Goal: Find specific page/section: Find specific page/section

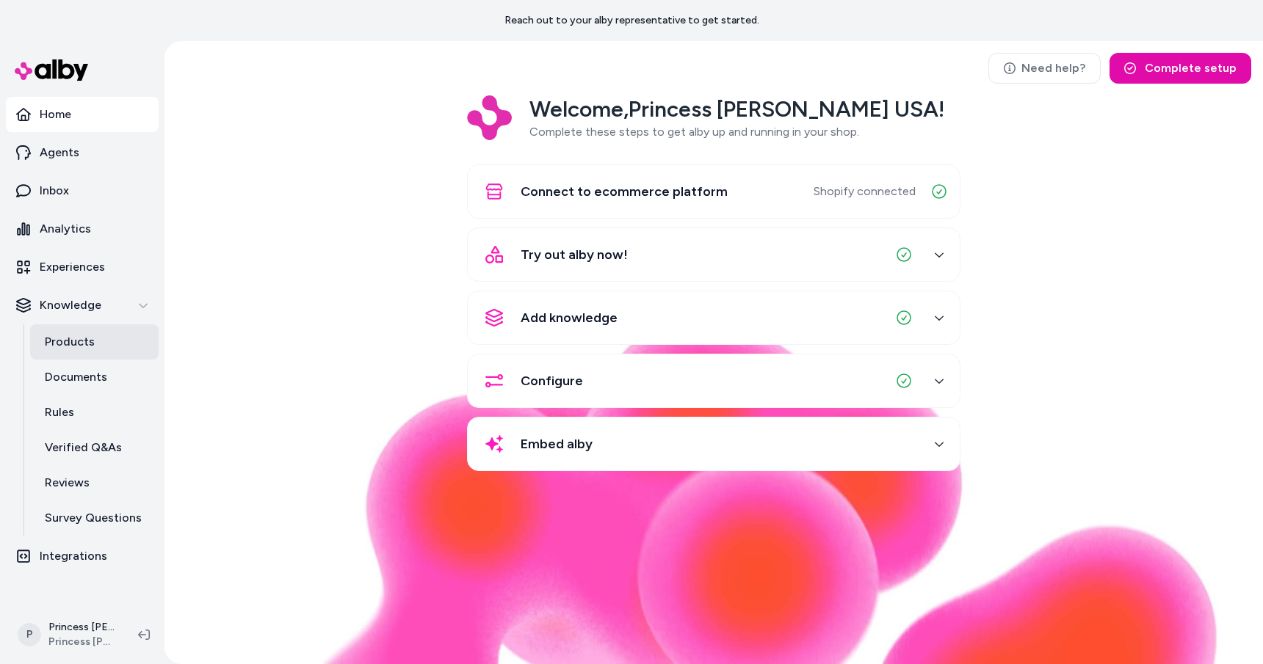
click at [53, 338] on p "Products" at bounding box center [70, 342] width 50 height 18
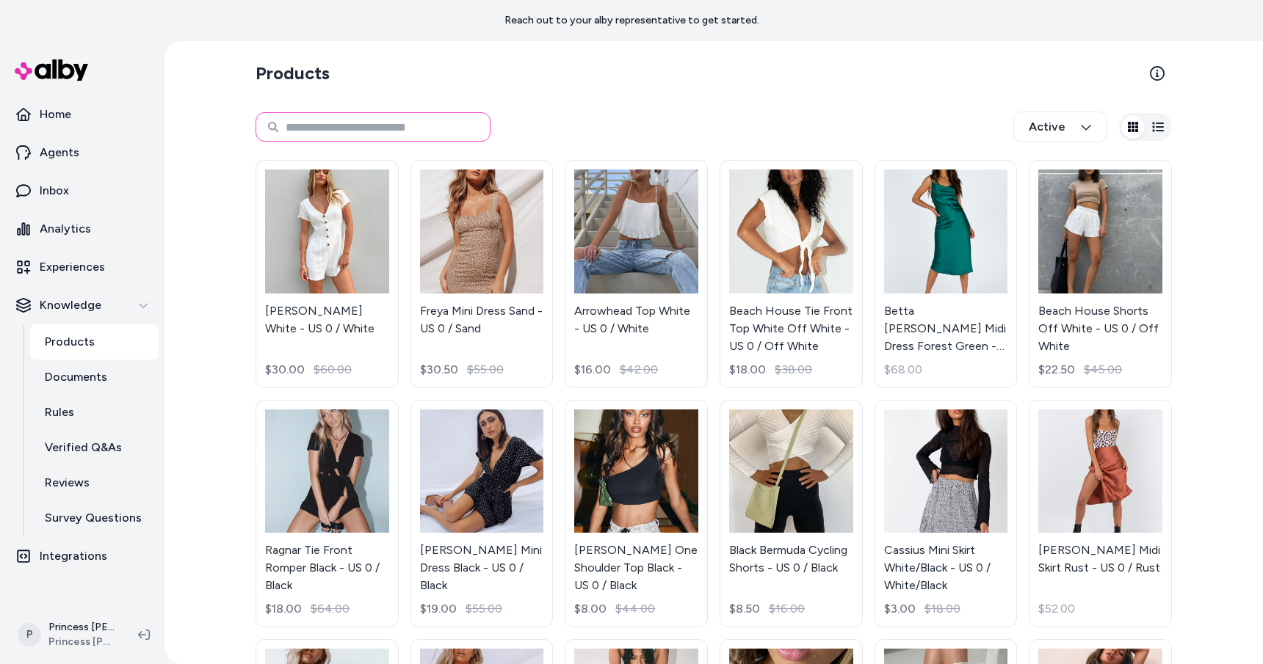
click at [432, 128] on input at bounding box center [373, 126] width 235 height 29
type input "******"
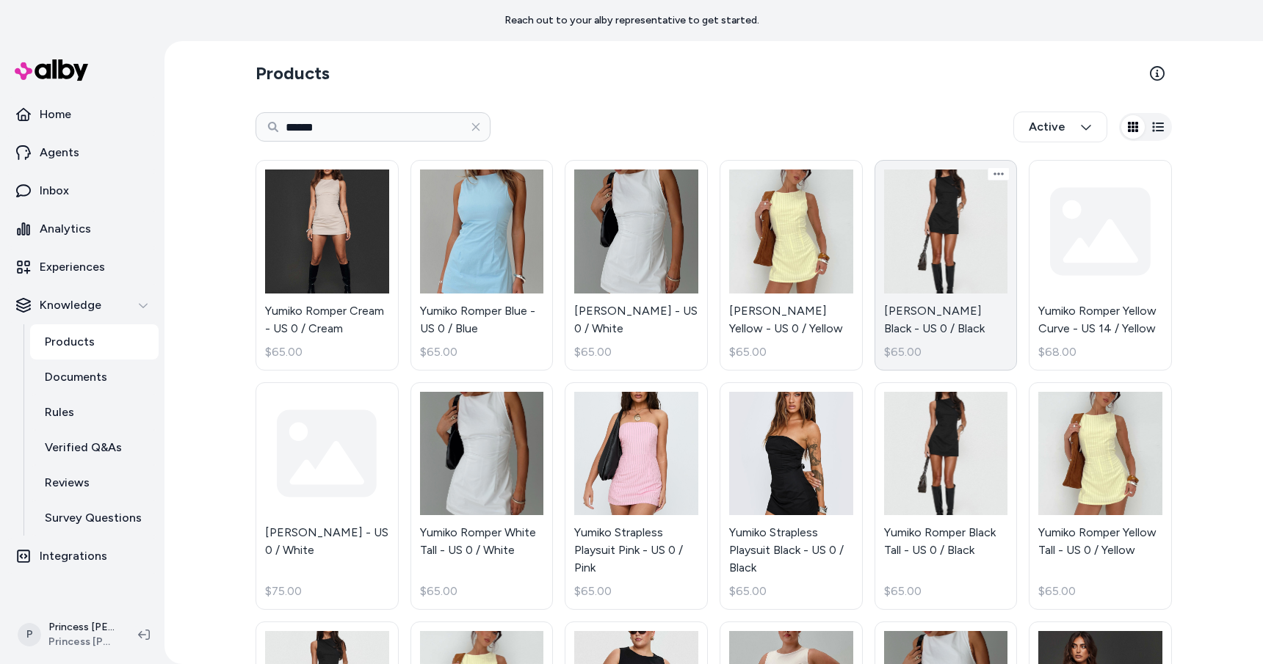
click at [921, 221] on link "[PERSON_NAME] Black - US 0 / Black $65.00" at bounding box center [945, 265] width 143 height 211
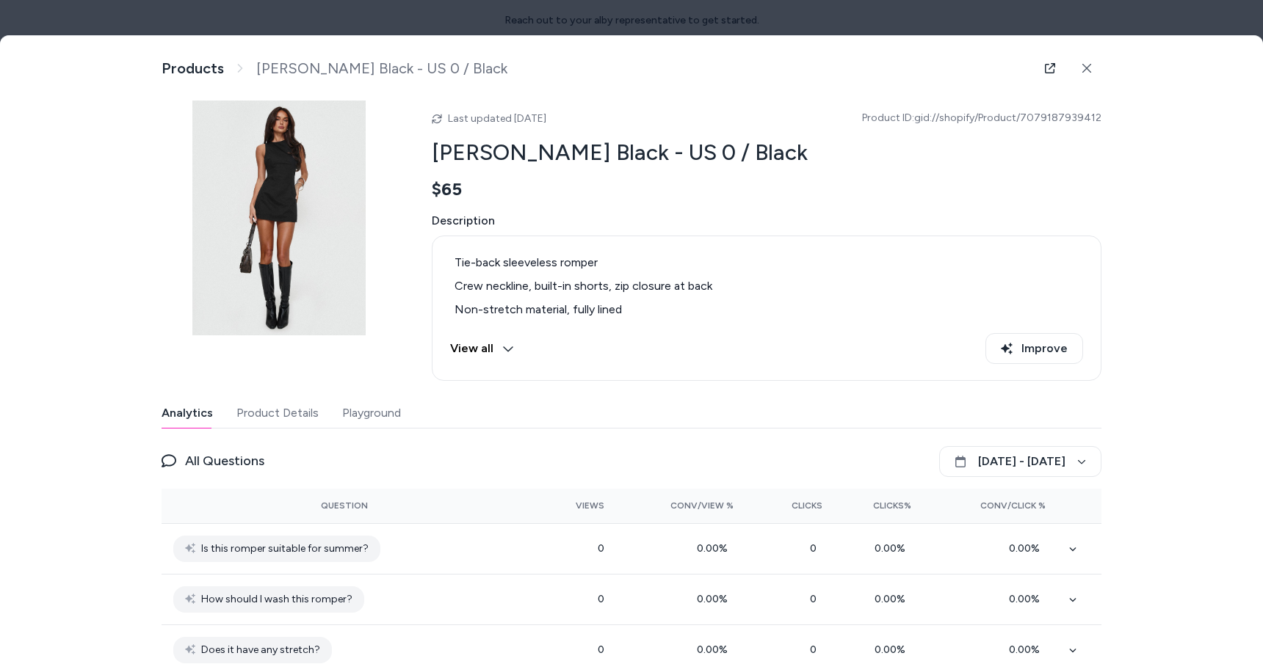
click at [378, 411] on button "Playground" at bounding box center [371, 413] width 59 height 29
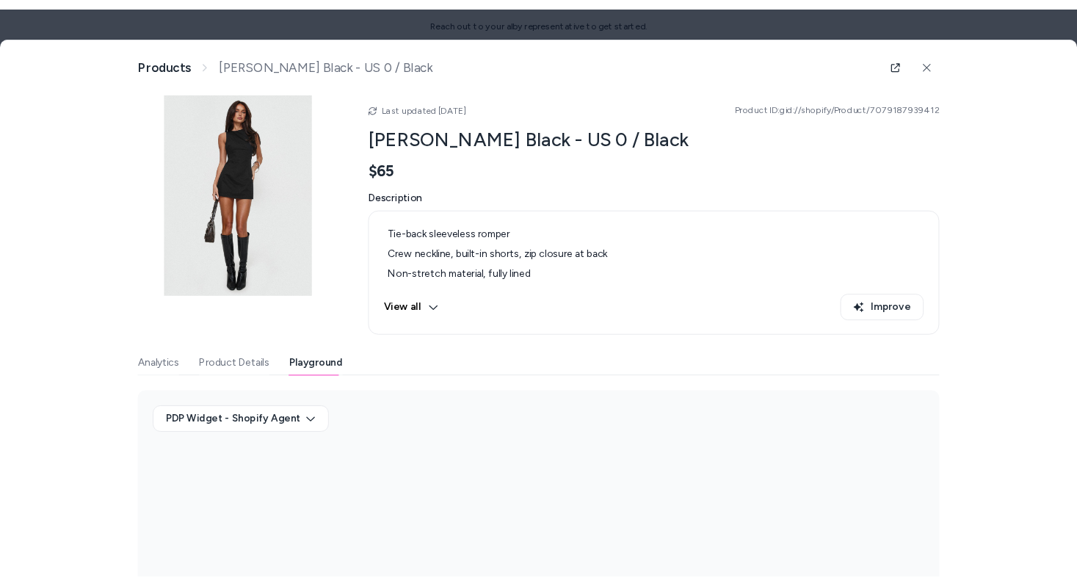
scroll to position [63, 0]
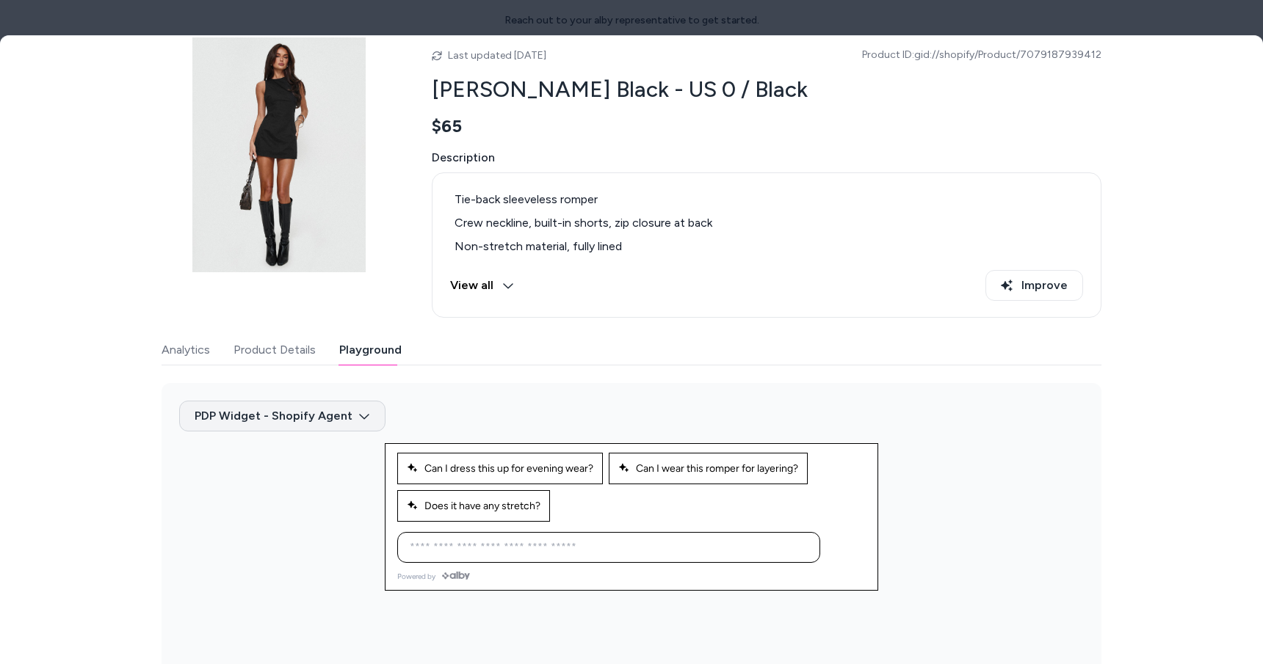
click at [358, 416] on body "Reach out to your alby representative to get started. Home Agents Inbox Analyti…" at bounding box center [631, 332] width 1263 height 664
click at [358, 416] on div at bounding box center [631, 332] width 1263 height 664
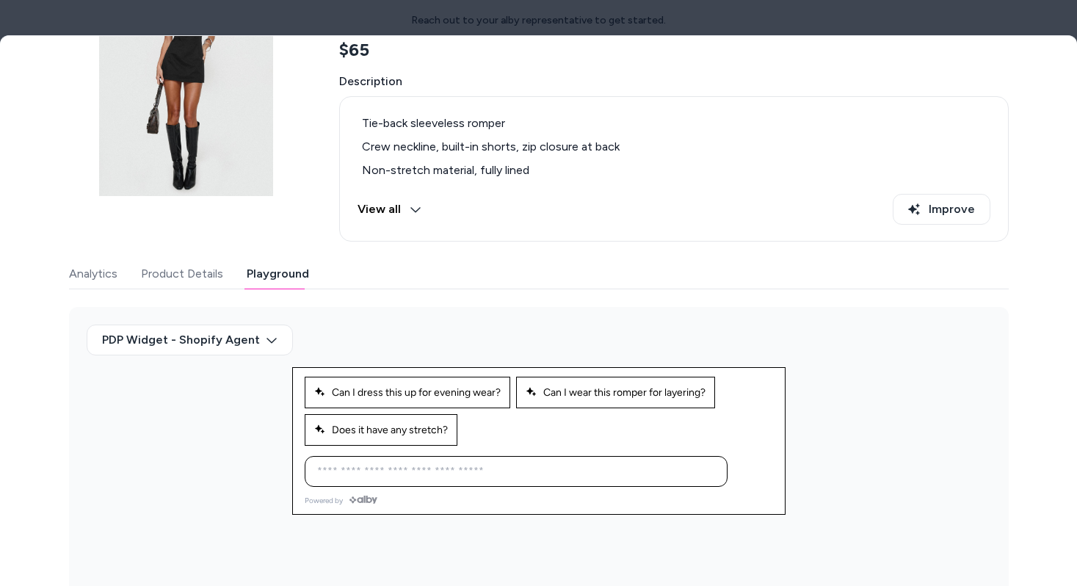
scroll to position [142, 0]
